Goal: Task Accomplishment & Management: Manage account settings

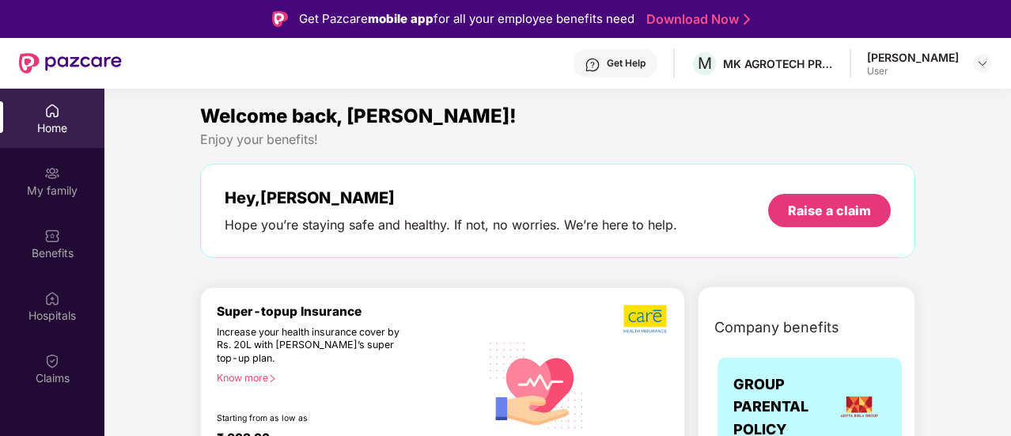
click at [957, 62] on div "[PERSON_NAME]" at bounding box center [913, 57] width 92 height 15
click at [982, 63] on img at bounding box center [982, 63] width 13 height 13
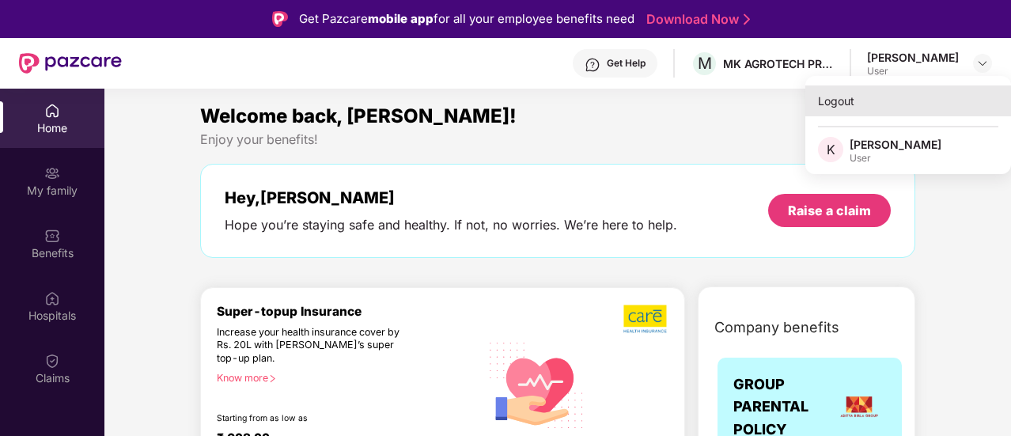
click at [852, 100] on div "Logout" at bounding box center [908, 100] width 206 height 31
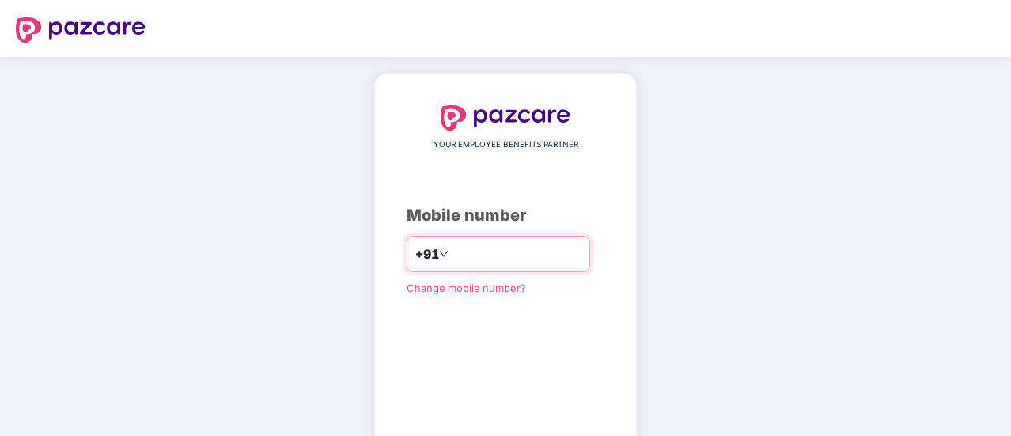
click at [477, 258] on input "number" at bounding box center [517, 253] width 130 height 25
type input "*"
type input "**********"
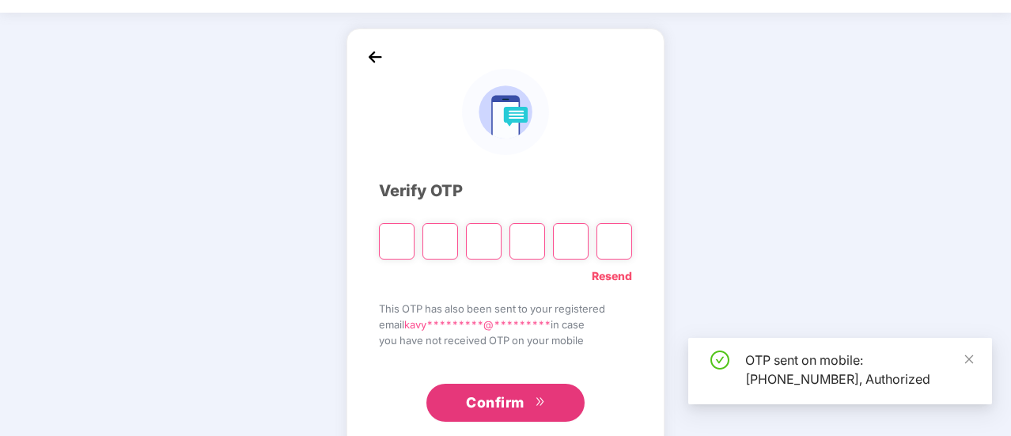
scroll to position [79, 0]
